Goal: Information Seeking & Learning: Compare options

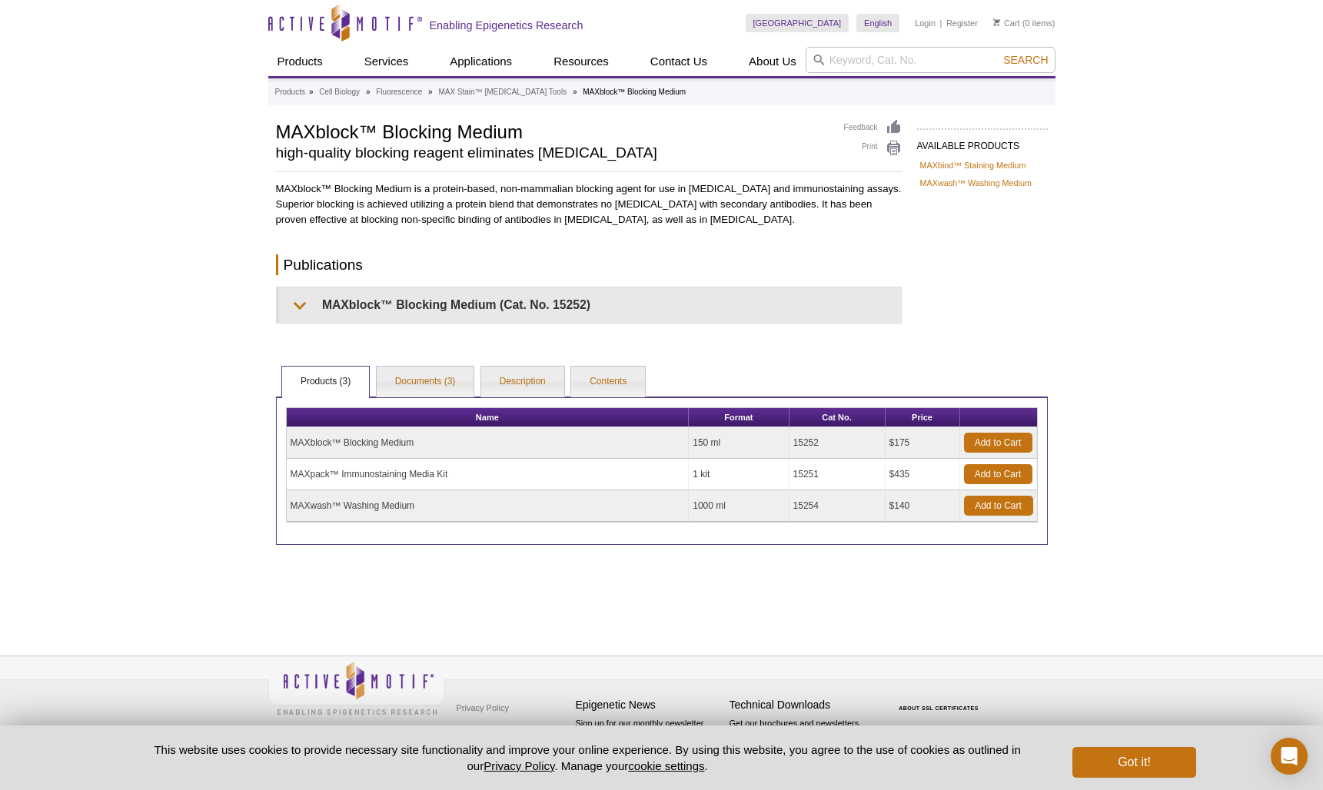
click at [368, 447] on td "MAXblock™ Blocking Medium" at bounding box center [488, 443] width 403 height 32
click at [368, 444] on td "MAXblock™ Blocking Medium" at bounding box center [488, 443] width 403 height 32
drag, startPoint x: 422, startPoint y: 446, endPoint x: 290, endPoint y: 445, distance: 132.2
click at [290, 445] on td "MAXblock™ Blocking Medium" at bounding box center [488, 443] width 403 height 32
click at [886, 59] on input "search" at bounding box center [931, 60] width 250 height 26
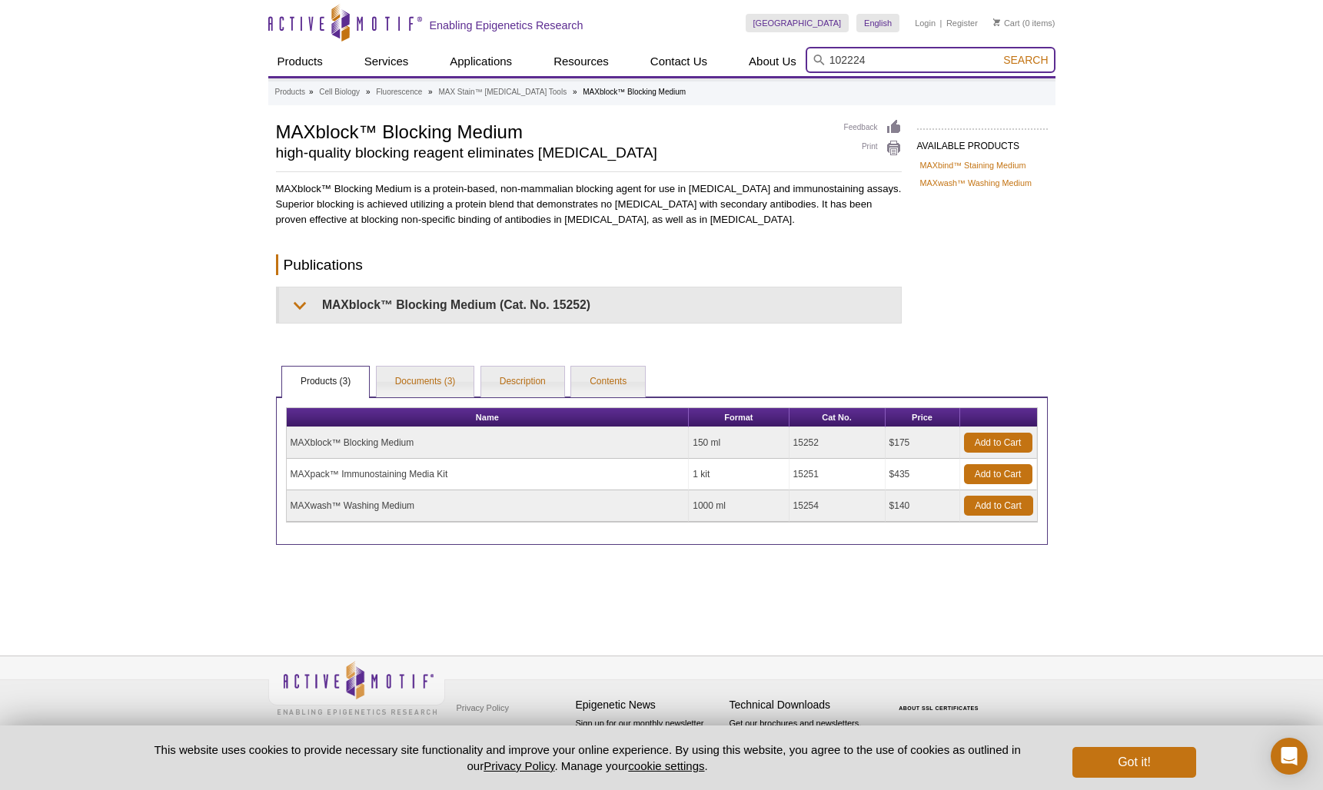
type input "102224"
click at [999, 53] on button "Search" at bounding box center [1026, 60] width 54 height 14
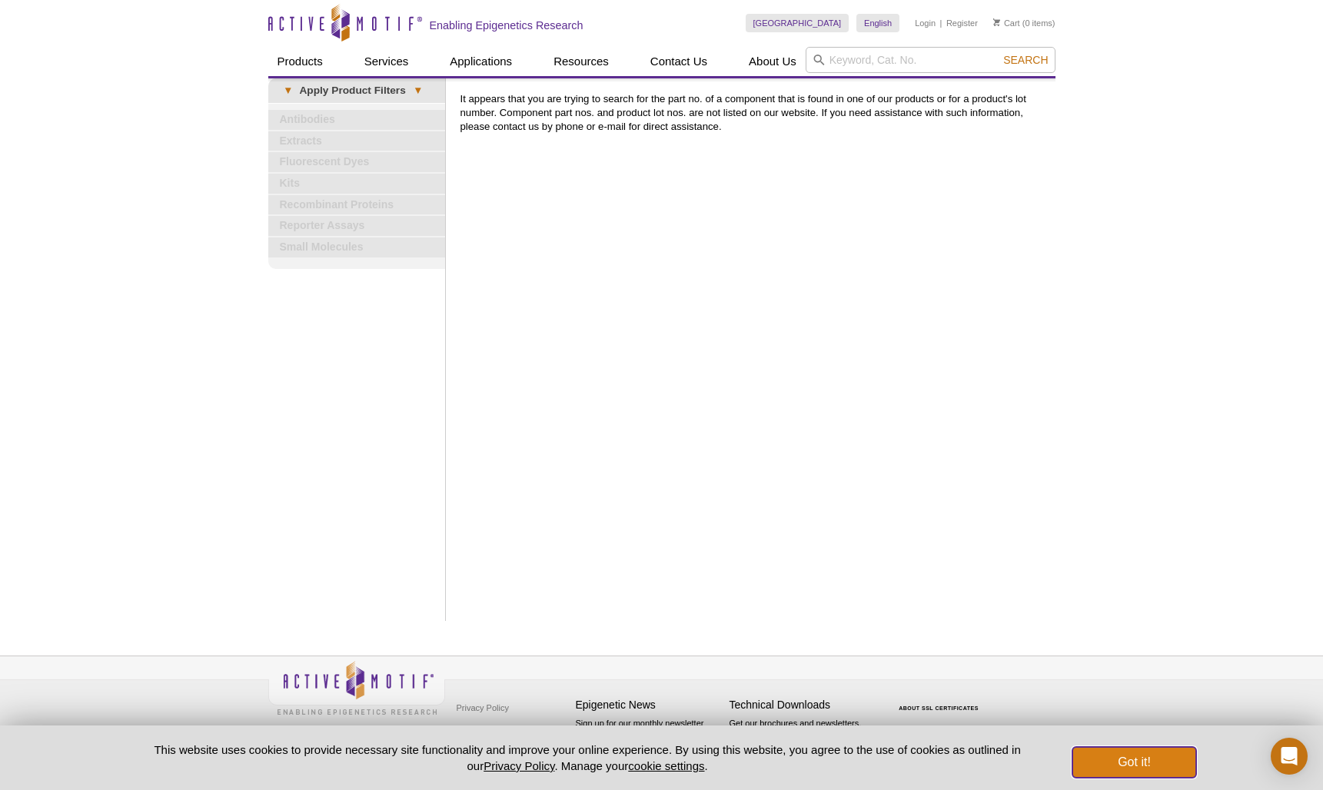
drag, startPoint x: 1150, startPoint y: 758, endPoint x: 916, endPoint y: 577, distance: 296.0
click at [1149, 758] on button "Got it!" at bounding box center [1134, 762] width 123 height 31
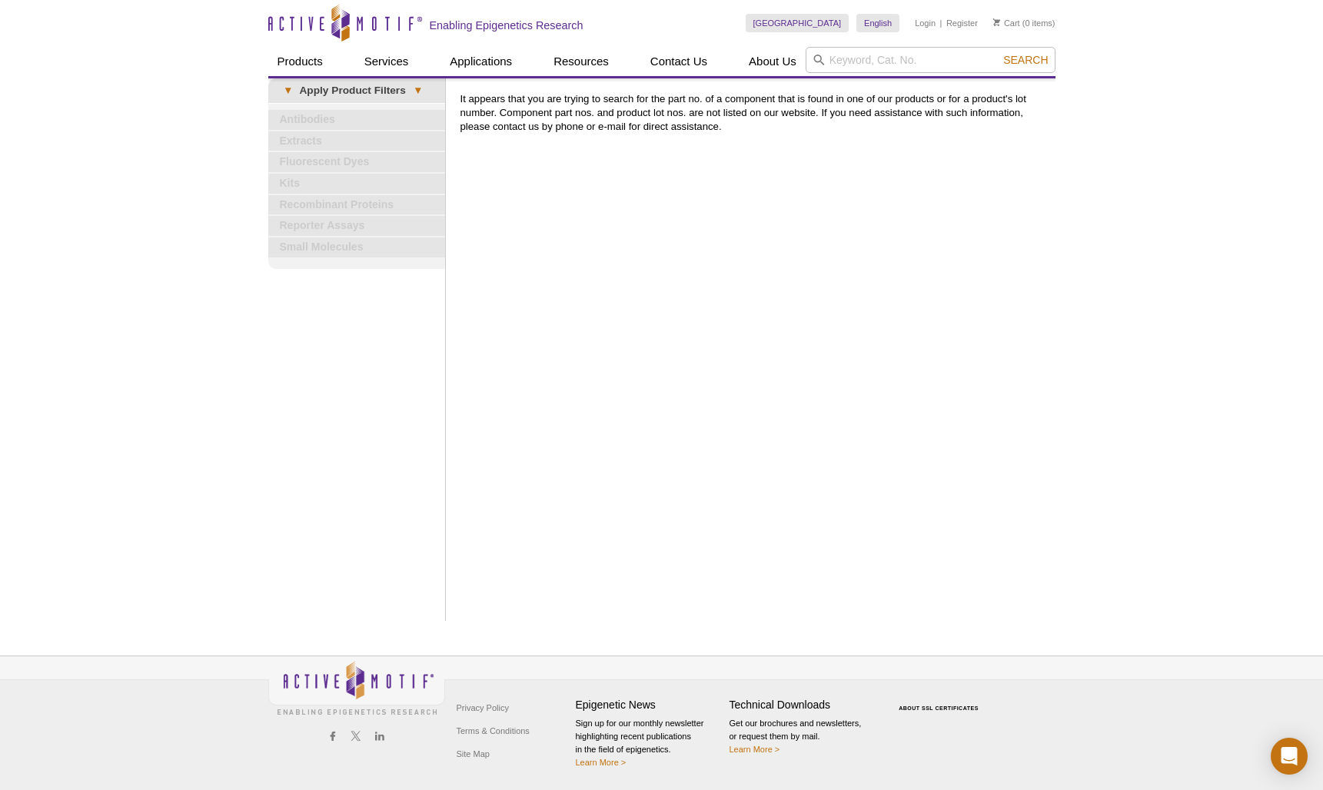
click at [547, 197] on div "Print Results It appears that you are trying to search for the part no. of a co…" at bounding box center [754, 349] width 603 height 543
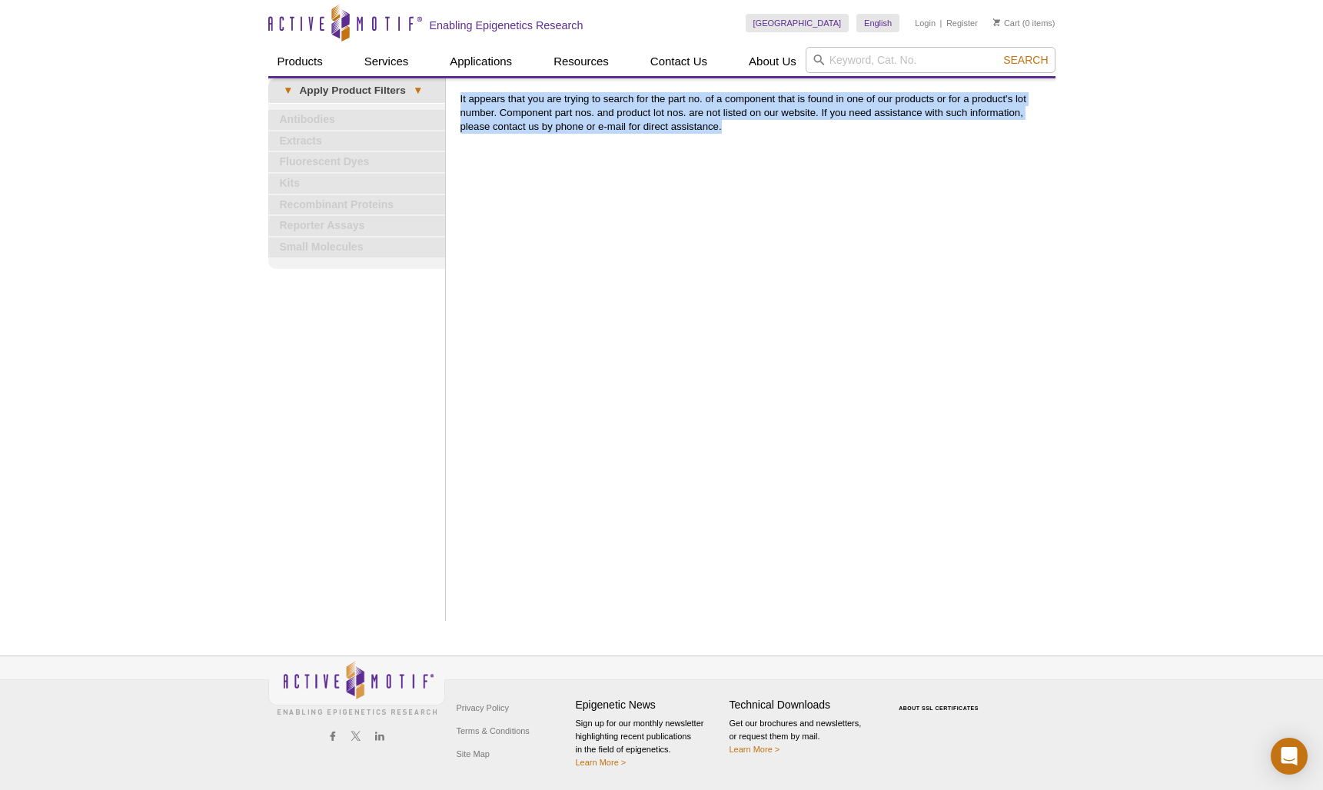
drag, startPoint x: 743, startPoint y: 136, endPoint x: 461, endPoint y: 96, distance: 284.2
click at [461, 96] on div "Print Results It appears that you are trying to search for the part no. of a co…" at bounding box center [754, 349] width 603 height 543
copy p "It appears that you are trying to search for the part no. of a component that i…"
click at [741, 263] on div "Print Results It appears that you are trying to search for the part no. of a co…" at bounding box center [754, 349] width 603 height 543
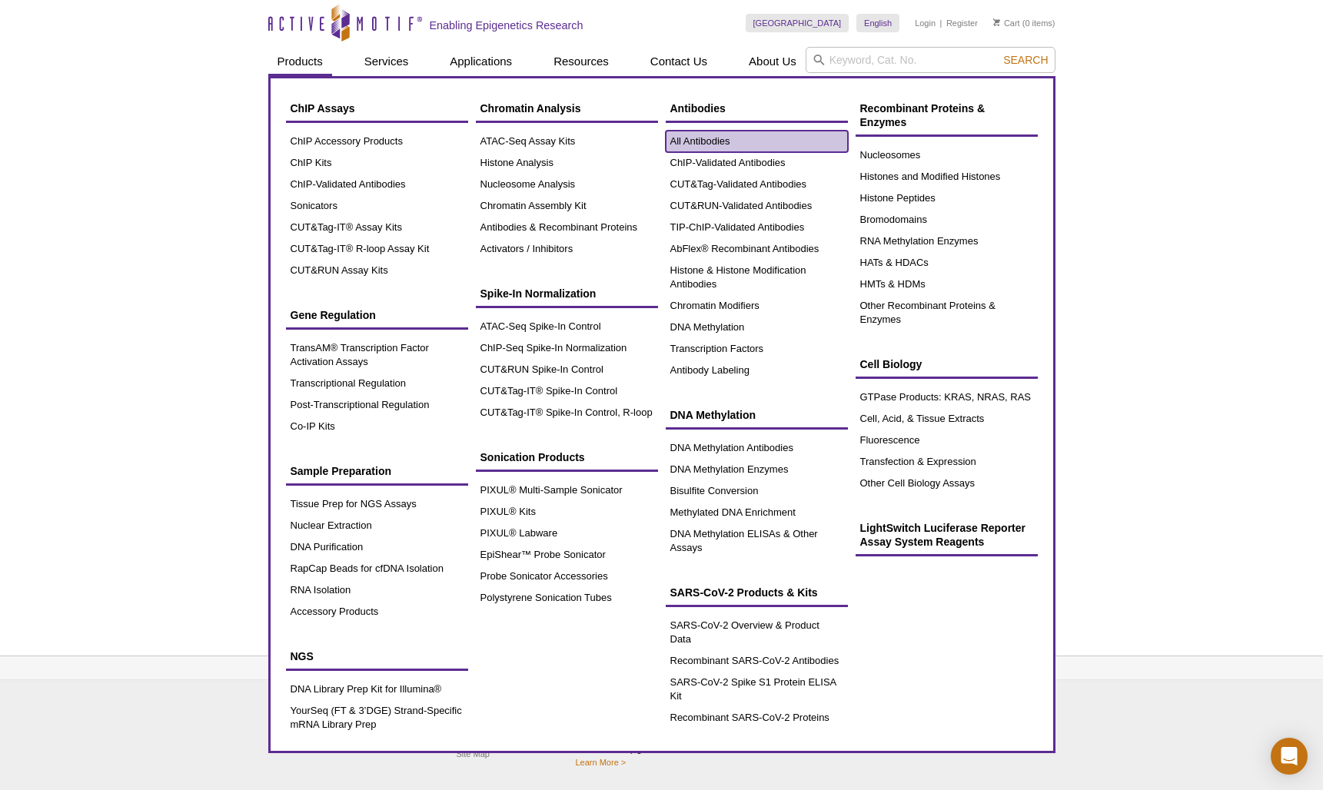
click at [703, 140] on link "All Antibodies" at bounding box center [757, 142] width 182 height 22
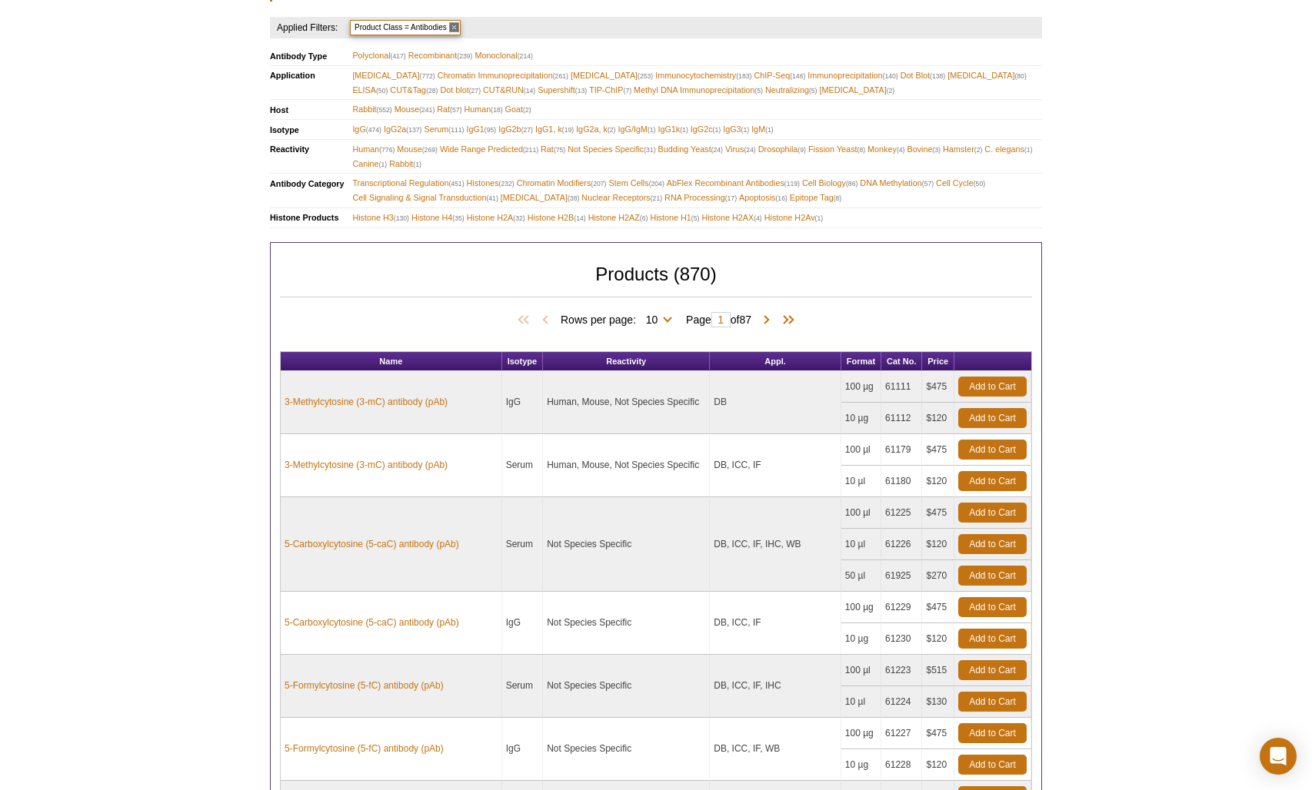
scroll to position [538, 0]
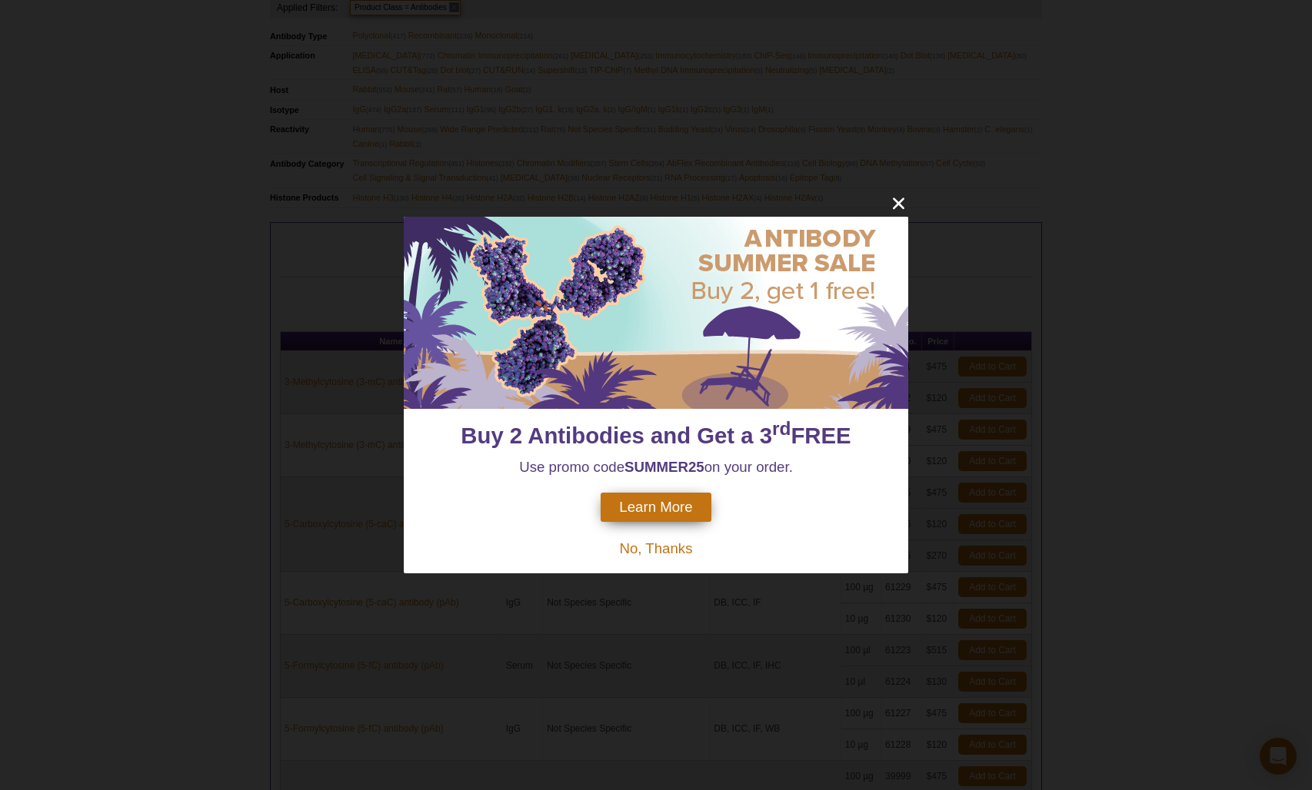
click at [664, 547] on span "No, Thanks" at bounding box center [655, 548] width 73 height 16
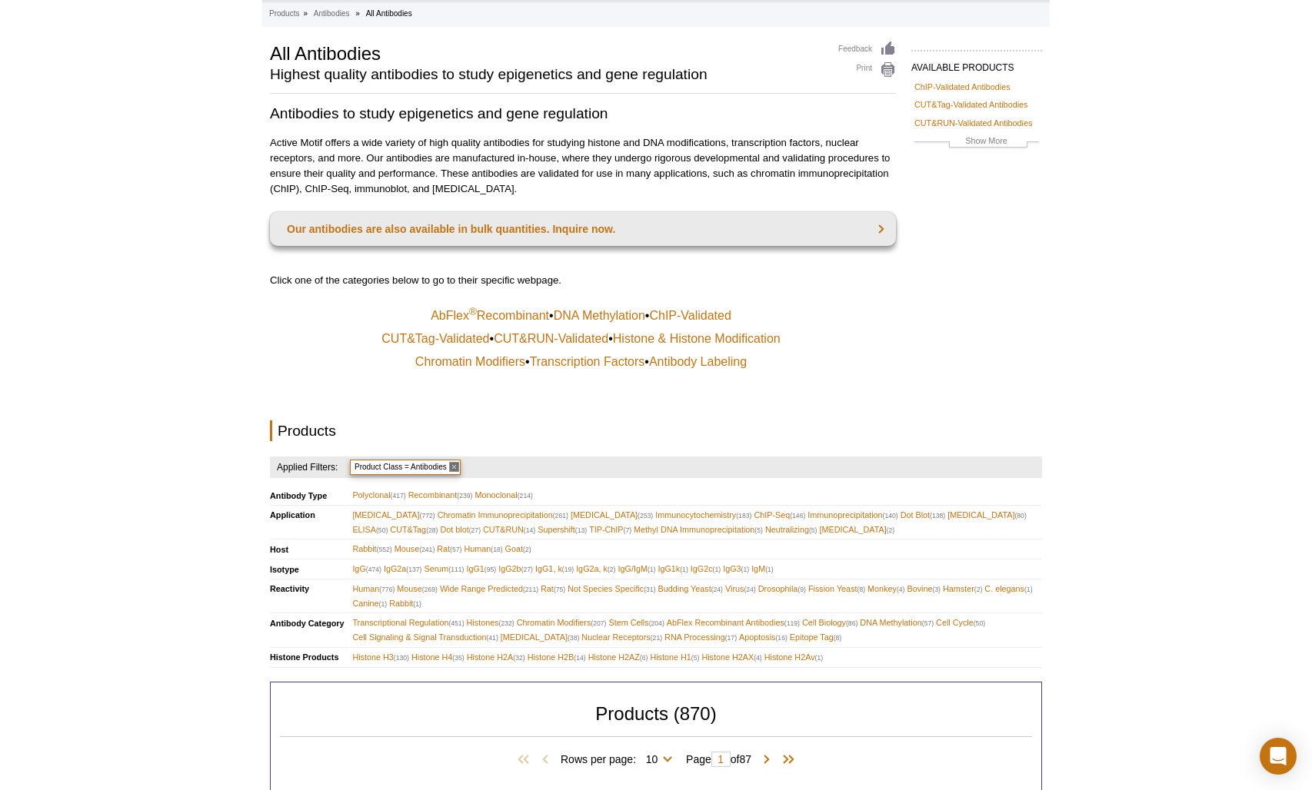
scroll to position [0, 0]
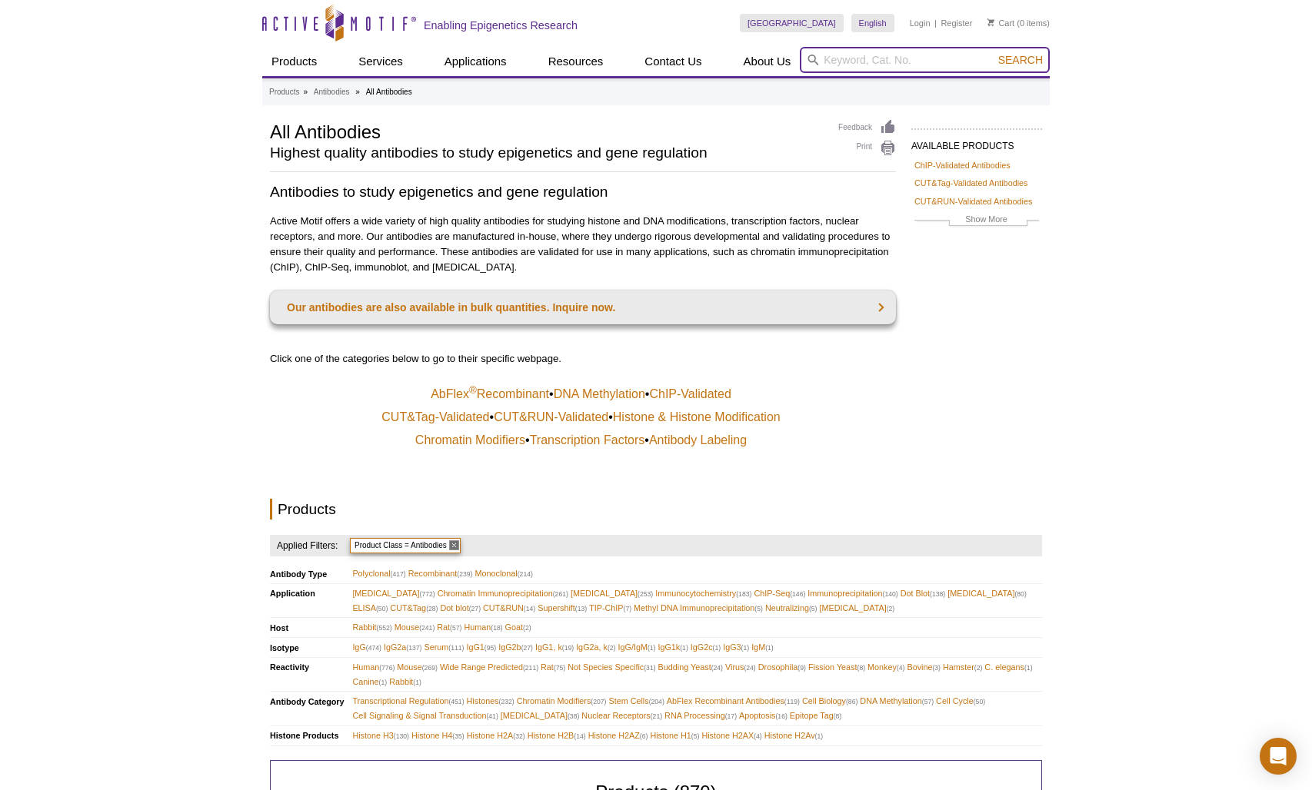
click at [820, 62] on input "search" at bounding box center [925, 60] width 250 height 26
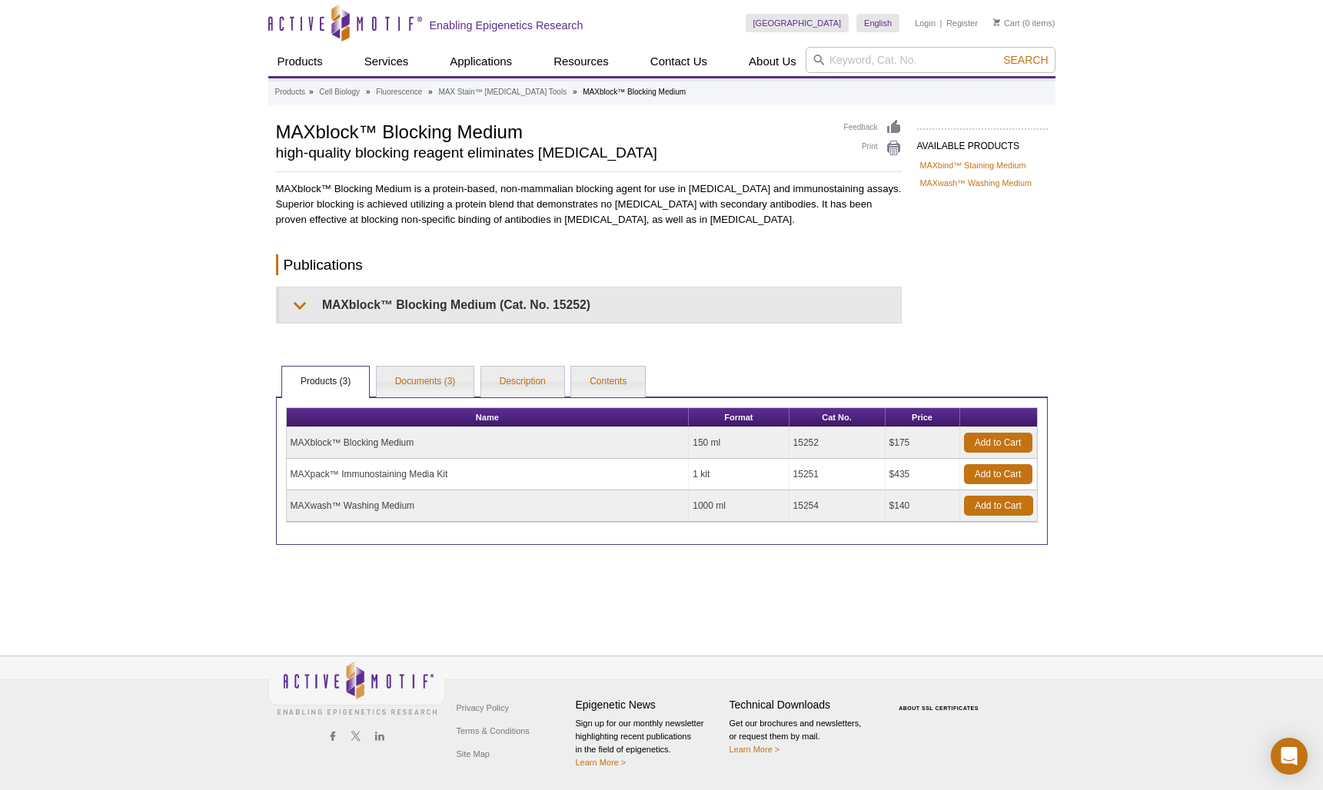
click at [800, 443] on td "15252" at bounding box center [838, 443] width 96 height 32
click at [716, 441] on td "150 ml" at bounding box center [739, 443] width 100 height 32
click at [999, 441] on link "Add to Cart" at bounding box center [998, 443] width 68 height 20
click at [1004, 163] on link "MAXbind™ Staining Medium" at bounding box center [973, 165] width 106 height 14
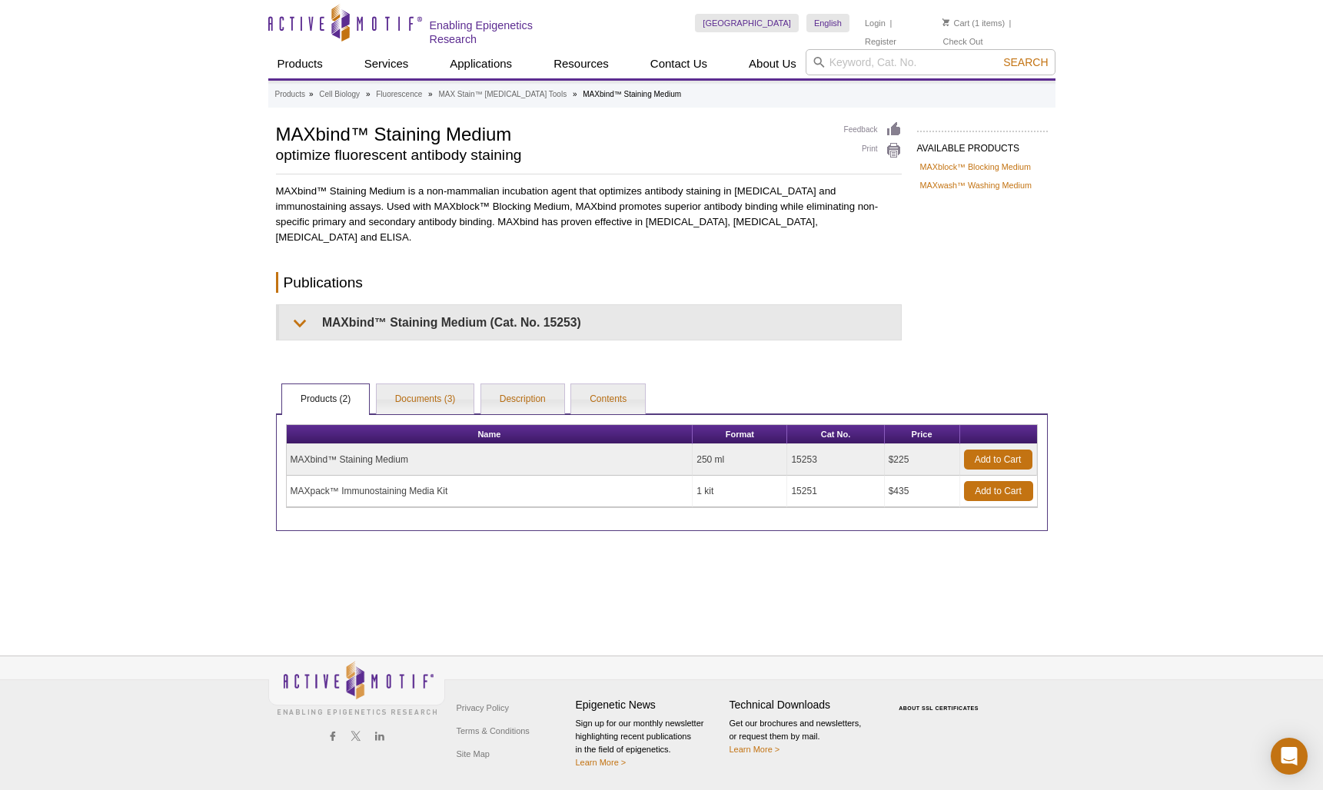
click at [362, 460] on td "MAXbind™ Staining Medium" at bounding box center [490, 460] width 407 height 32
click at [371, 457] on td "MAXbind™ Staining Medium" at bounding box center [490, 460] width 407 height 32
drag, startPoint x: 357, startPoint y: 231, endPoint x: 274, endPoint y: 185, distance: 95.0
click at [274, 185] on div "AVAILABLE PRODUCTS MAXblock™ Blocking Medium MAXwash™ Washing Medium Available …" at bounding box center [661, 326] width 787 height 410
copy p "MAXbind™ Staining Medium is a non-mammalian incubation agent that optimizes ant…"
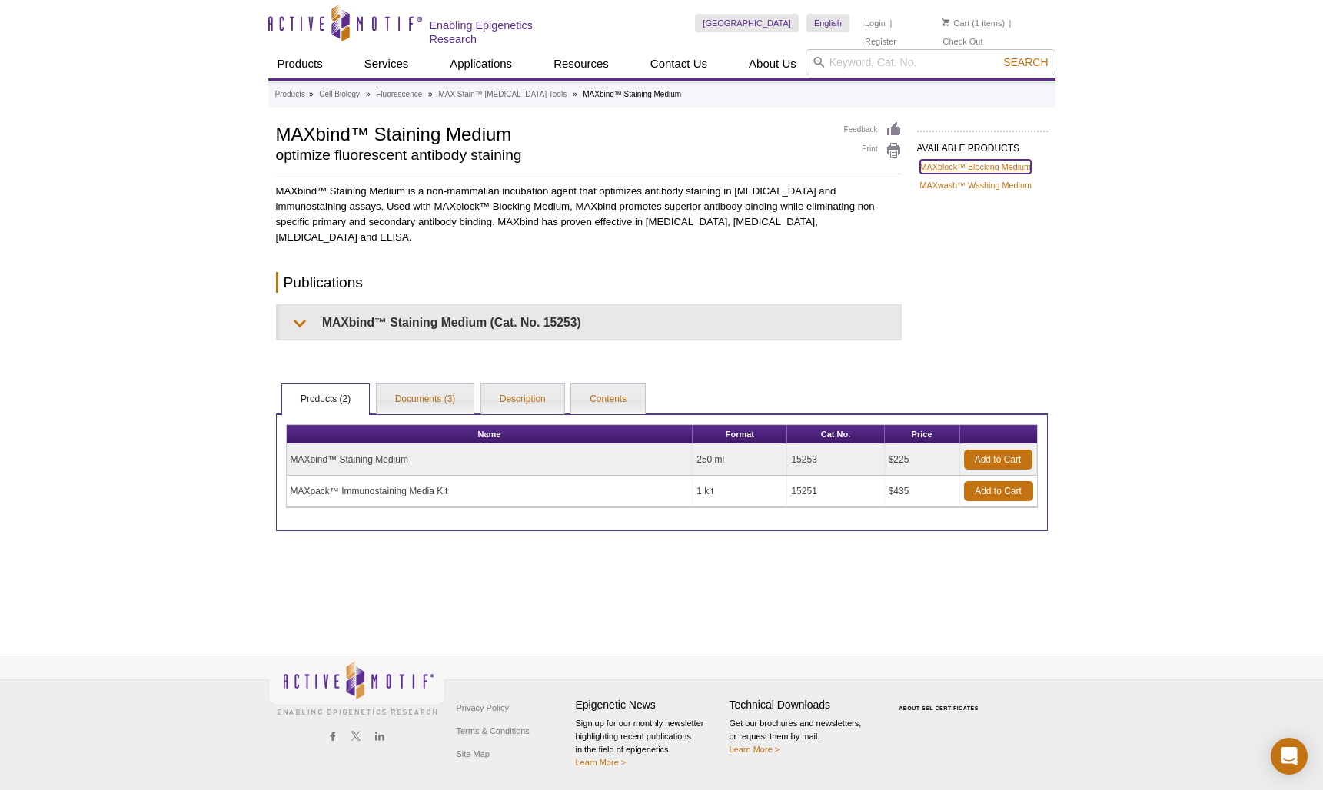
click at [963, 162] on link "MAXblock™ Blocking Medium" at bounding box center [975, 167] width 111 height 14
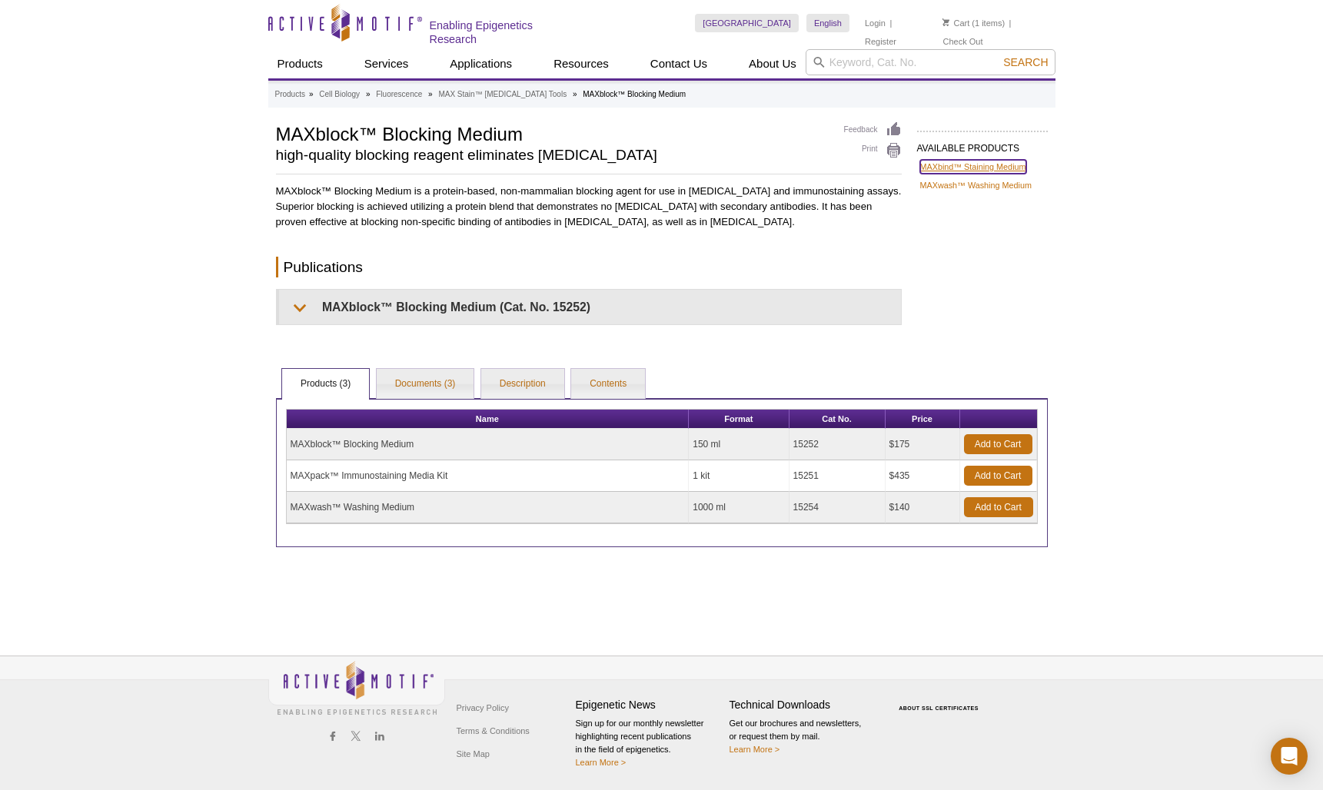
click at [976, 165] on link "MAXbind™ Staining Medium" at bounding box center [973, 167] width 106 height 14
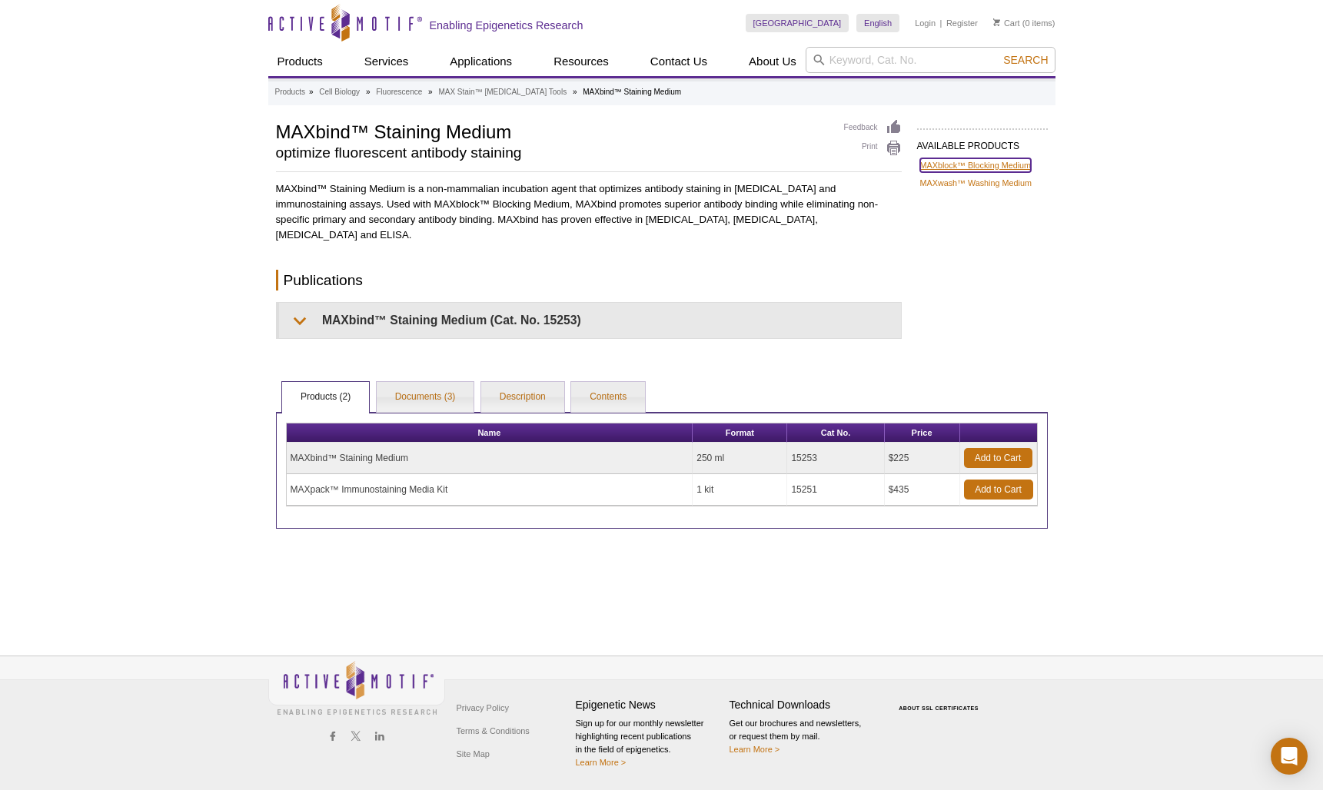
click at [999, 162] on link "MAXblock™ Blocking Medium" at bounding box center [975, 165] width 111 height 14
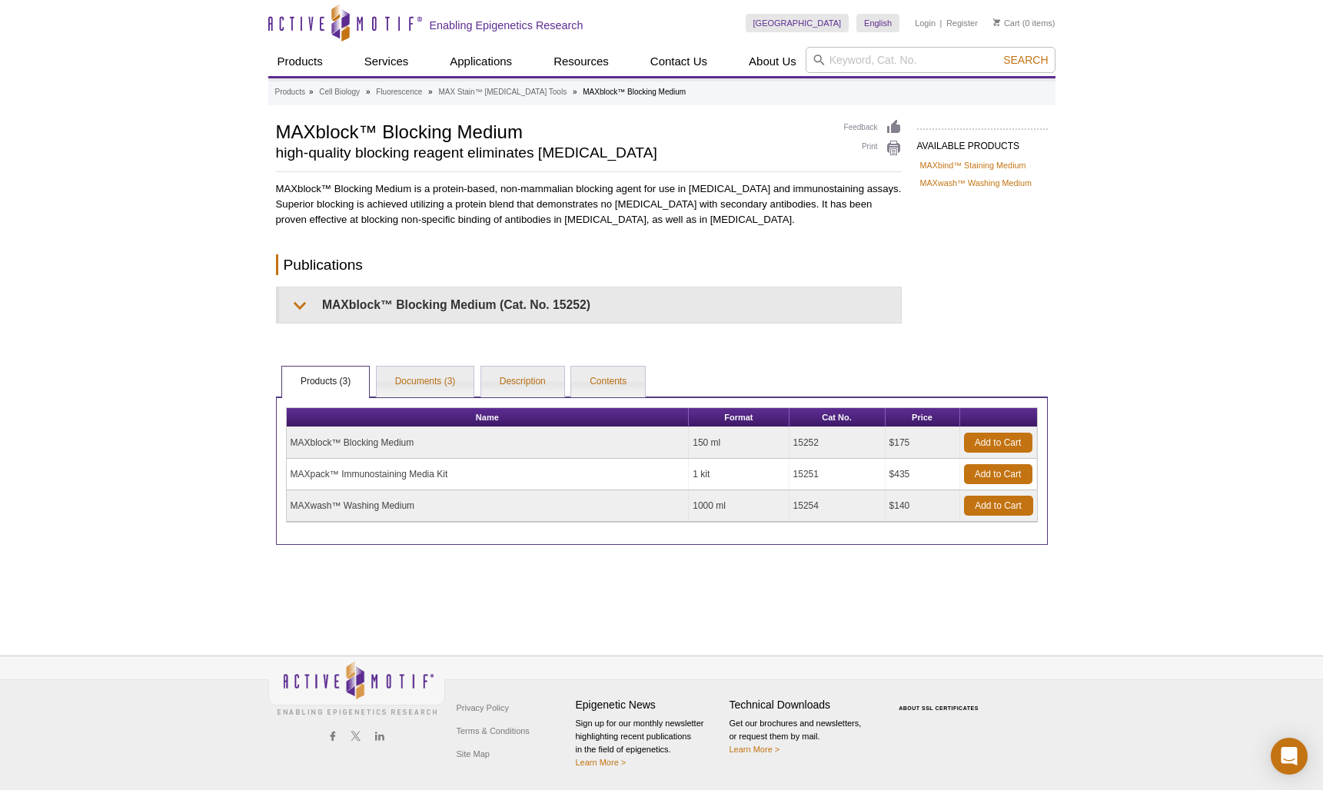
drag, startPoint x: 433, startPoint y: 440, endPoint x: 318, endPoint y: 441, distance: 114.6
click at [290, 442] on td "MAXblock™ Blocking Medium" at bounding box center [488, 443] width 403 height 32
copy td "MAXblock™ Blocking Medium"
click at [985, 168] on link "MAXbind™ Staining Medium" at bounding box center [973, 165] width 106 height 14
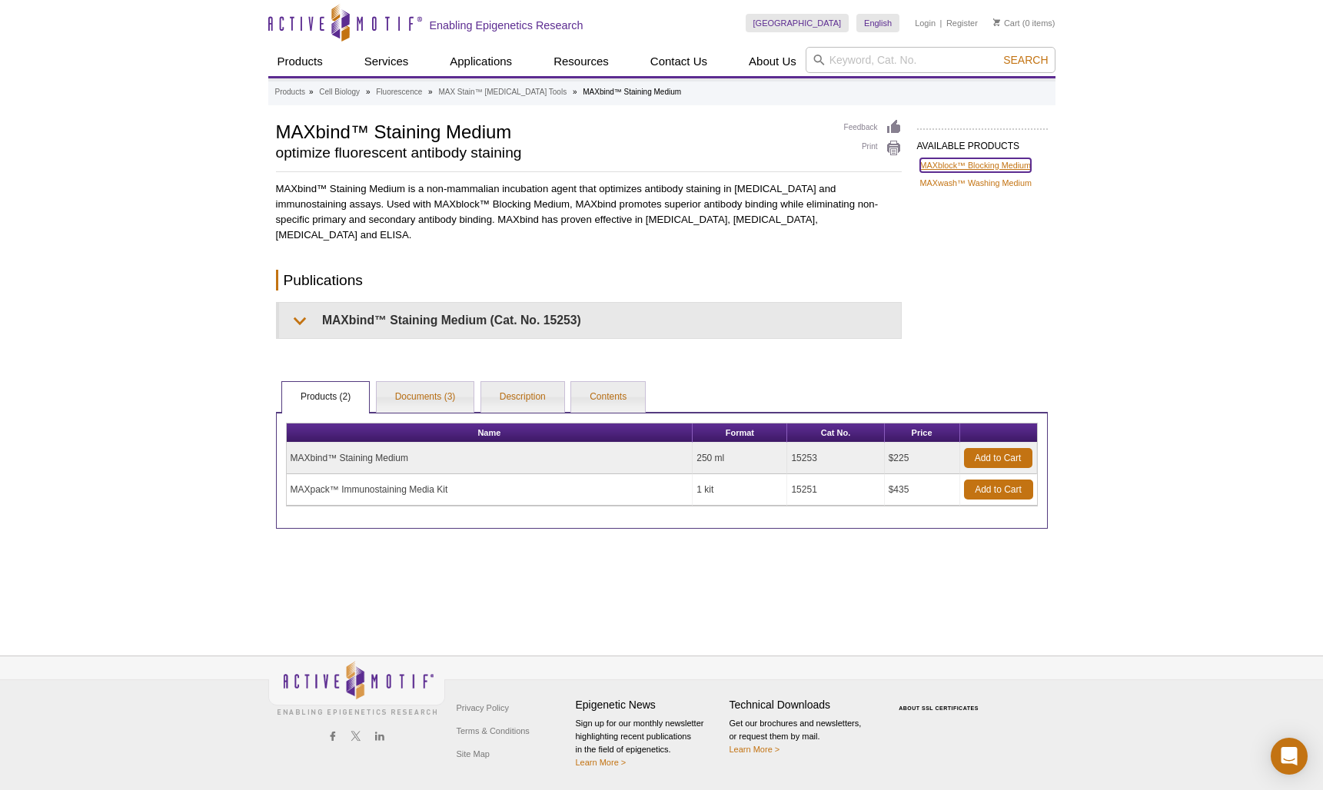
click at [969, 165] on link "MAXblock™ Blocking Medium" at bounding box center [975, 165] width 111 height 14
